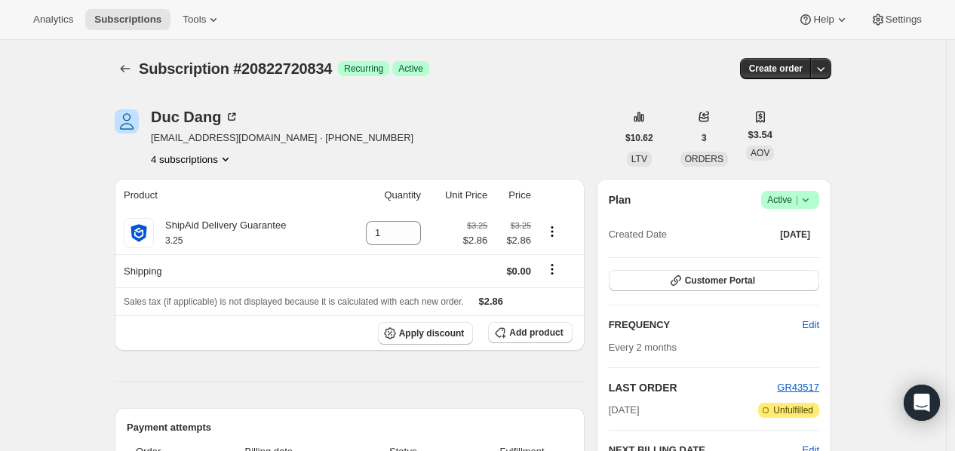
click at [213, 162] on button "4 subscriptions" at bounding box center [192, 159] width 82 height 15
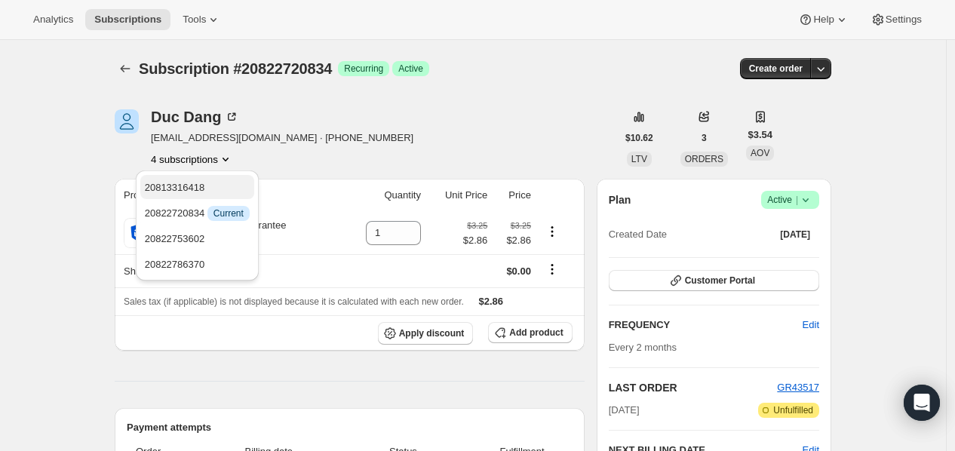
click at [208, 178] on button "20813316418" at bounding box center [197, 187] width 114 height 24
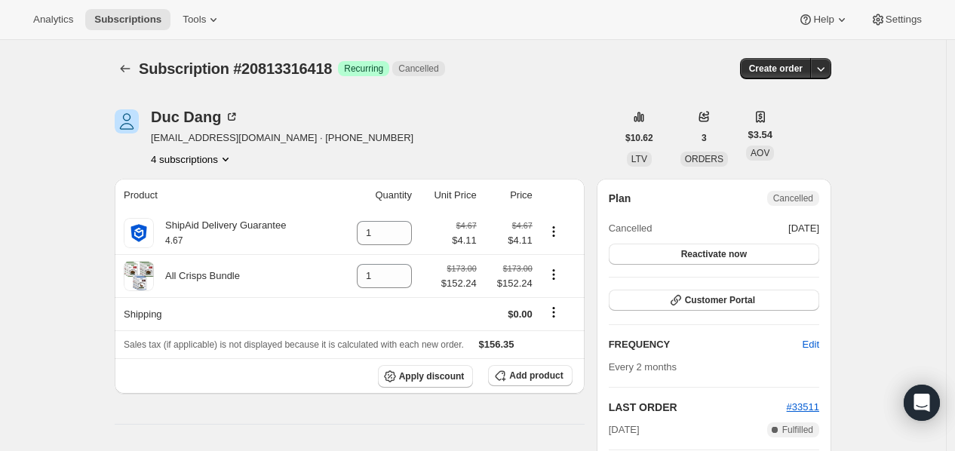
click at [219, 157] on button "4 subscriptions" at bounding box center [192, 159] width 82 height 15
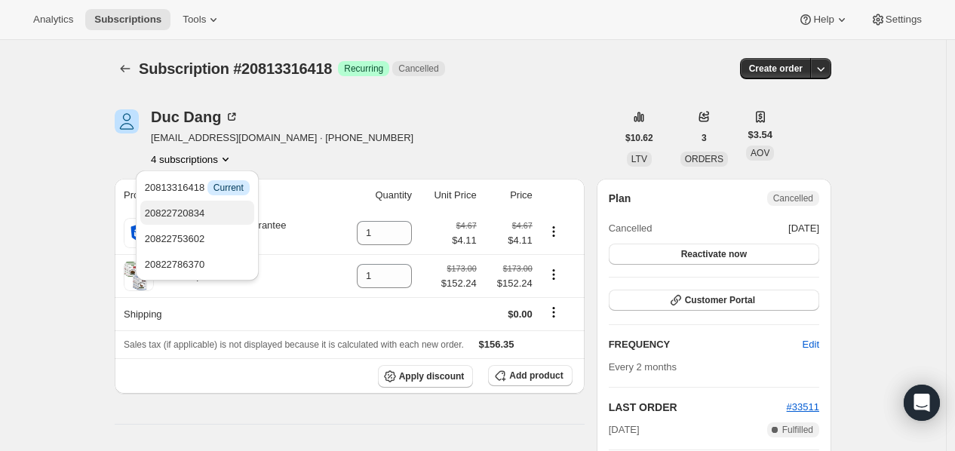
click at [201, 208] on span "20822720834" at bounding box center [175, 213] width 60 height 11
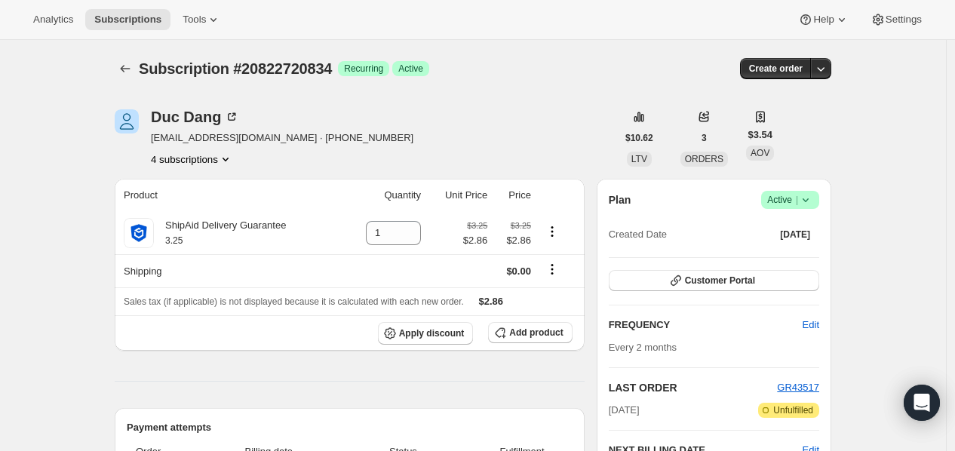
click at [208, 157] on button "4 subscriptions" at bounding box center [192, 159] width 82 height 15
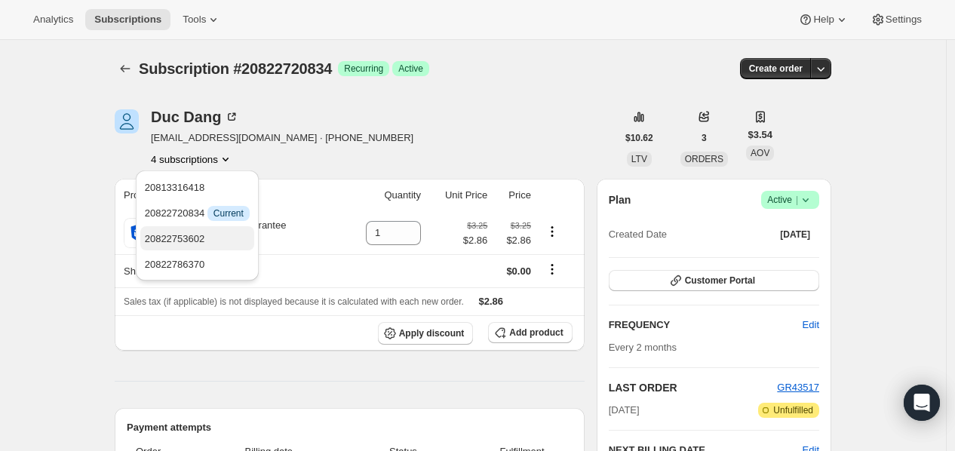
click at [205, 236] on span "20822753602" at bounding box center [197, 239] width 105 height 15
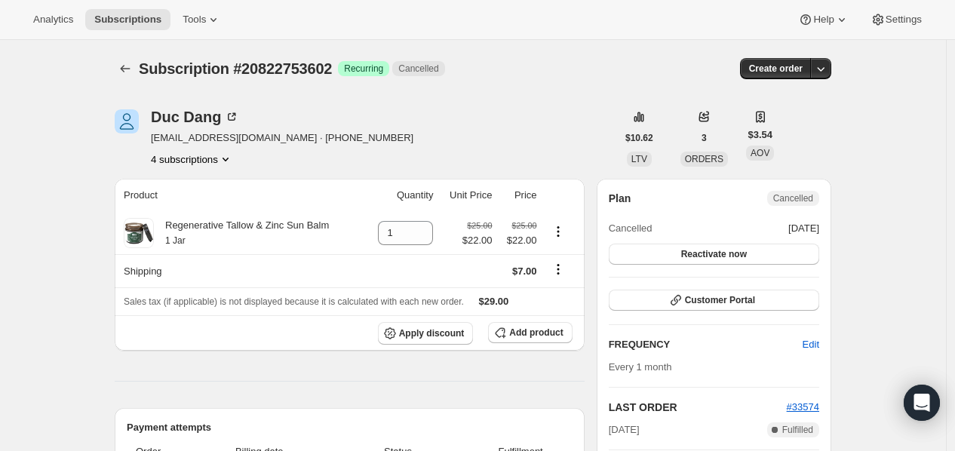
click at [209, 161] on button "4 subscriptions" at bounding box center [192, 159] width 82 height 15
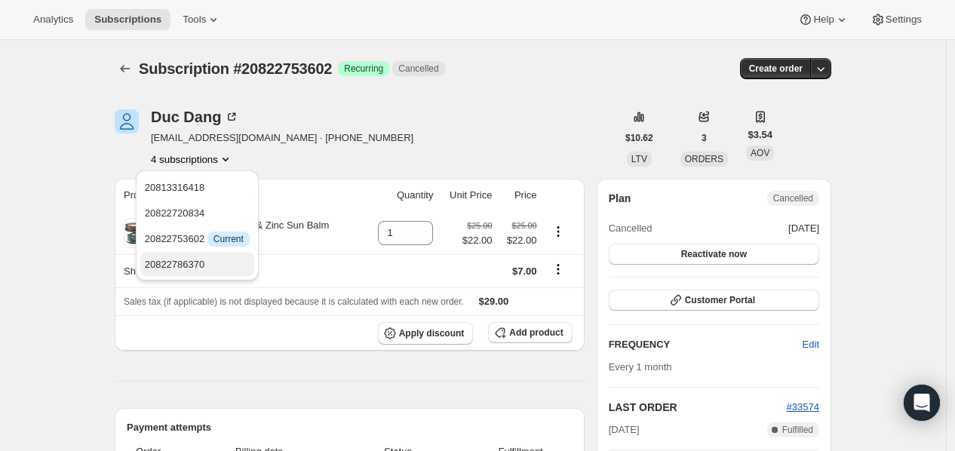
click at [205, 257] on span "20822786370" at bounding box center [197, 264] width 105 height 15
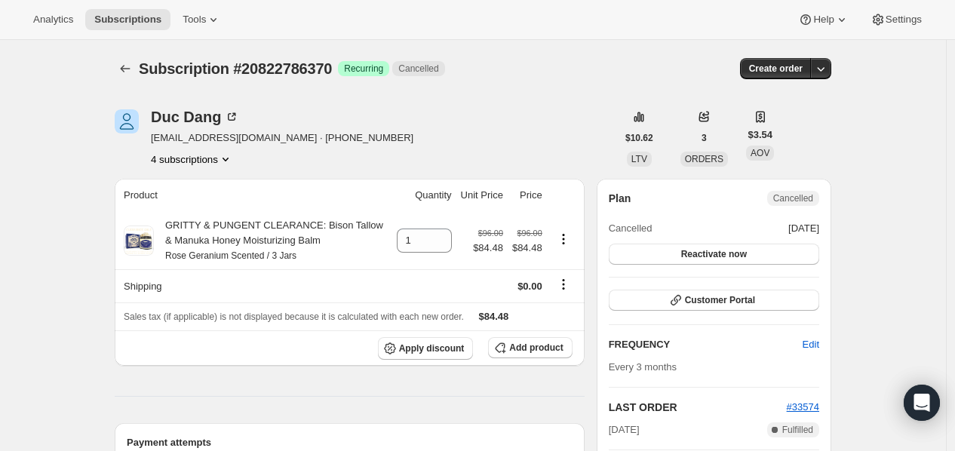
click at [211, 150] on div "Duc Dang duchdang98@gmail.com · +12523637808 4 subscriptions" at bounding box center [282, 137] width 263 height 57
click at [214, 157] on button "4 subscriptions" at bounding box center [192, 159] width 82 height 15
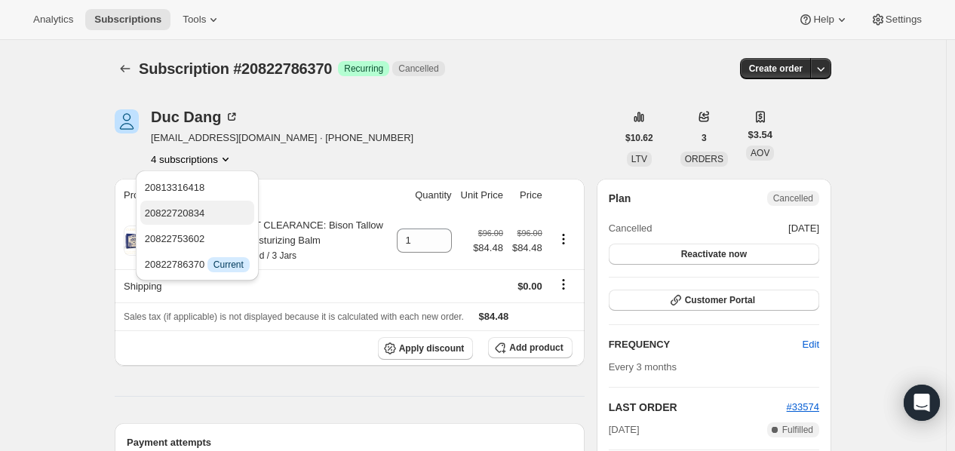
click at [204, 211] on span "20822720834" at bounding box center [197, 213] width 105 height 15
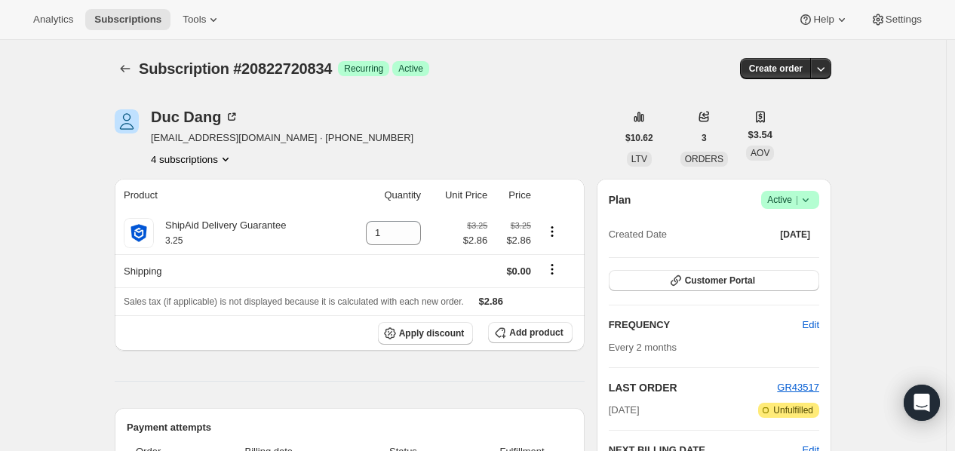
click at [794, 193] on span "Active |" at bounding box center [791, 199] width 46 height 15
click at [793, 251] on span "Cancel subscription" at bounding box center [795, 254] width 85 height 11
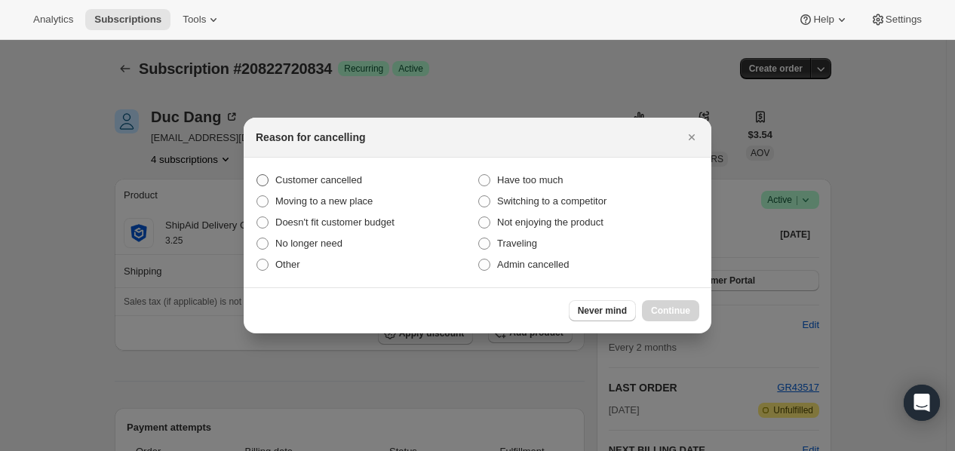
click at [266, 177] on span ":rmg:" at bounding box center [263, 180] width 12 height 12
click at [257, 175] on input "Customer cancelled" at bounding box center [257, 174] width 1 height 1
radio input "true"
click at [680, 309] on span "Continue" at bounding box center [670, 311] width 39 height 12
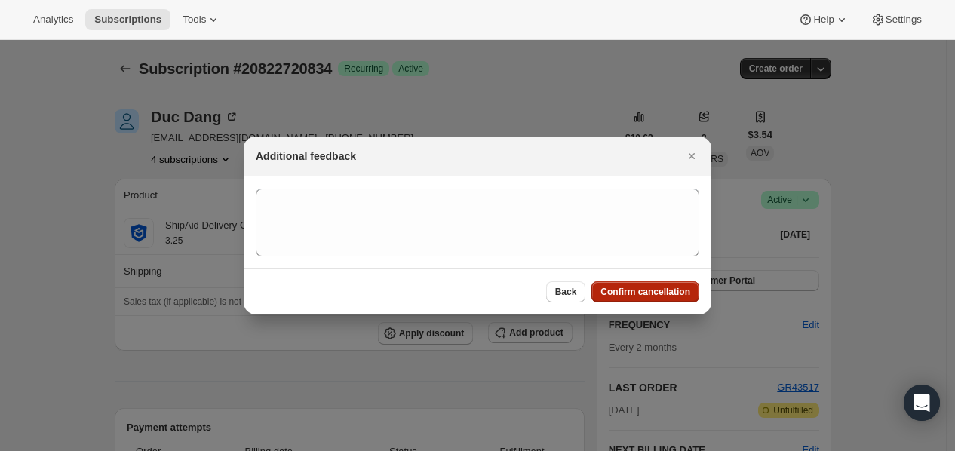
click at [663, 288] on span "Confirm cancellation" at bounding box center [646, 292] width 90 height 12
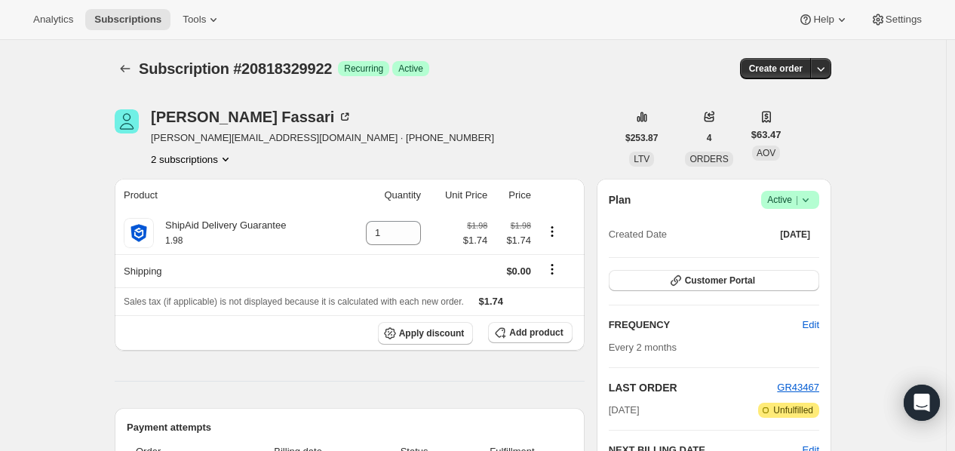
click at [209, 160] on button "2 subscriptions" at bounding box center [192, 159] width 82 height 15
click at [796, 197] on span "Active |" at bounding box center [791, 199] width 46 height 15
drag, startPoint x: 199, startPoint y: 163, endPoint x: 207, endPoint y: 165, distance: 7.9
click at [200, 163] on button "2 subscriptions" at bounding box center [192, 159] width 82 height 15
click at [200, 203] on button "20818362690" at bounding box center [197, 213] width 114 height 24
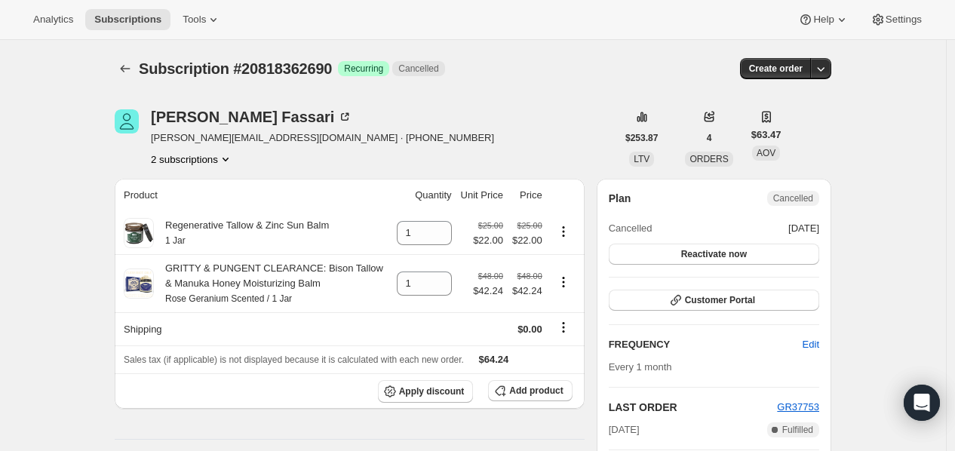
click at [223, 155] on icon "Product actions" at bounding box center [225, 159] width 15 height 15
click at [207, 180] on span "20818329922" at bounding box center [197, 187] width 105 height 15
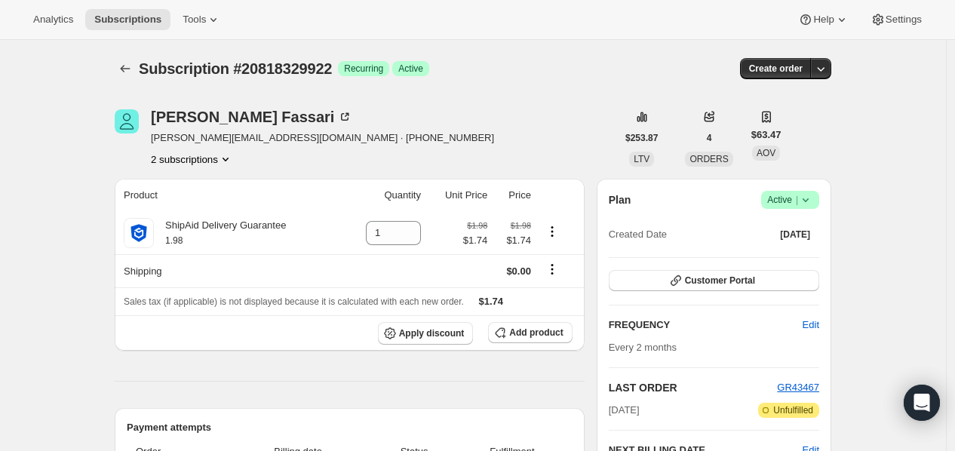
click at [189, 152] on button "2 subscriptions" at bounding box center [192, 159] width 82 height 15
click at [189, 201] on button "20818362690" at bounding box center [197, 213] width 114 height 24
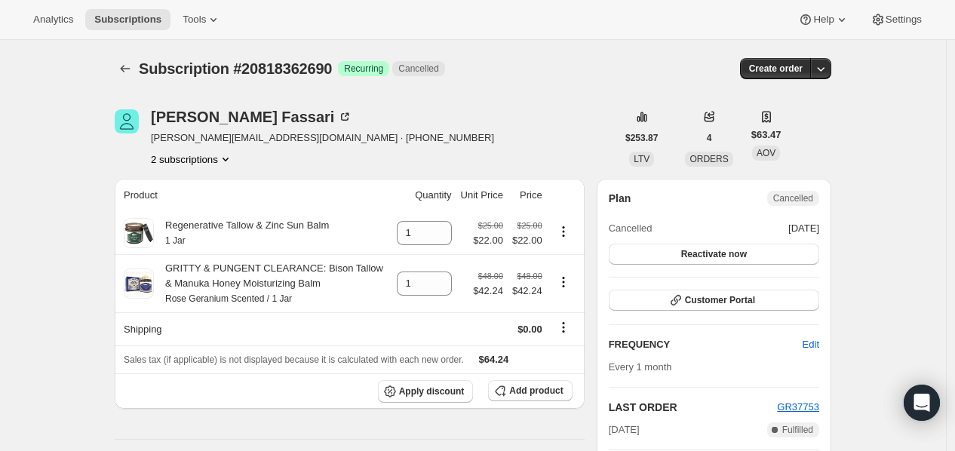
click at [223, 158] on icon "Product actions" at bounding box center [225, 159] width 15 height 15
click at [205, 183] on span "20818329922" at bounding box center [197, 187] width 105 height 15
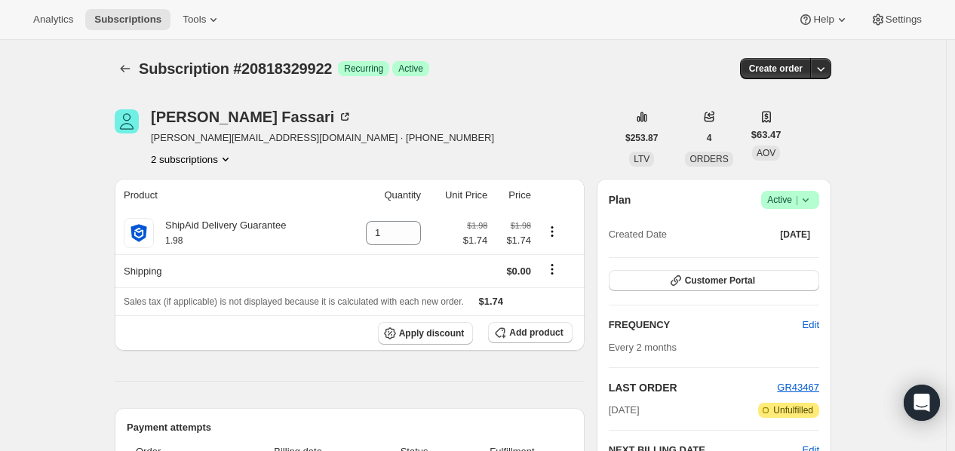
click at [786, 201] on span "Active |" at bounding box center [791, 199] width 46 height 15
click at [777, 263] on span "Cancel subscription" at bounding box center [795, 255] width 85 height 15
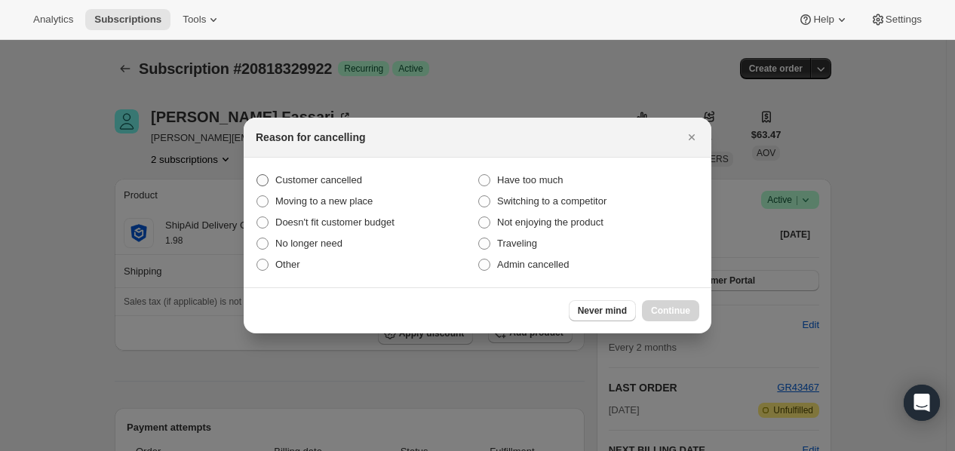
click at [273, 178] on label "Customer cancelled" at bounding box center [367, 180] width 222 height 21
click at [257, 175] on input "Customer cancelled" at bounding box center [257, 174] width 1 height 1
radio input "true"
click at [661, 309] on span "Continue" at bounding box center [670, 311] width 39 height 12
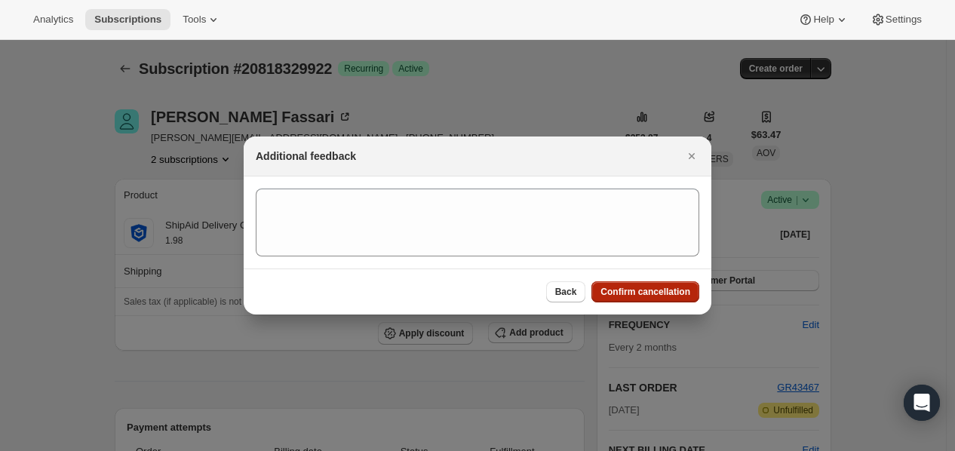
click at [654, 288] on span "Confirm cancellation" at bounding box center [646, 292] width 90 height 12
